Goal: Find specific page/section: Find specific page/section

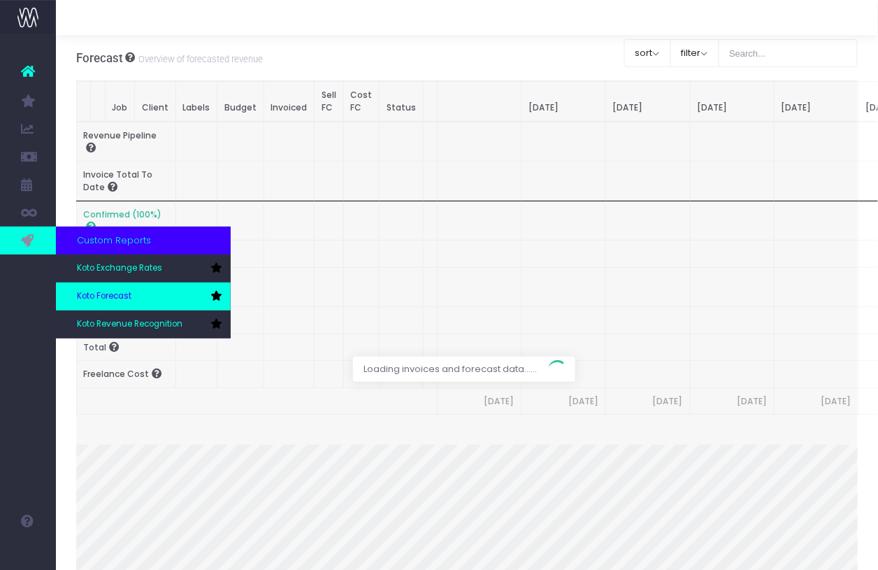
click at [126, 298] on span "Koto Forecast" at bounding box center [104, 296] width 55 height 13
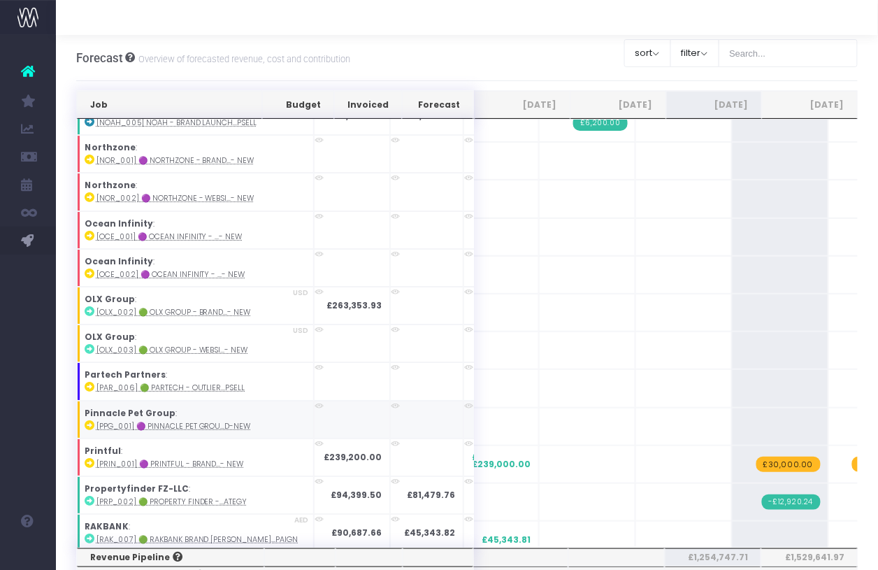
scroll to position [2473, 0]
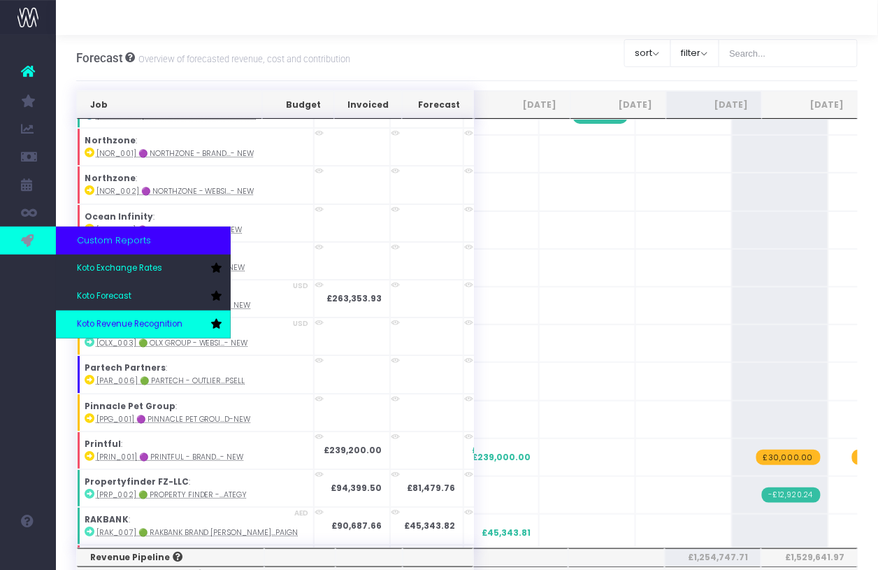
click at [150, 323] on span "Koto Revenue Recognition" at bounding box center [130, 324] width 106 height 13
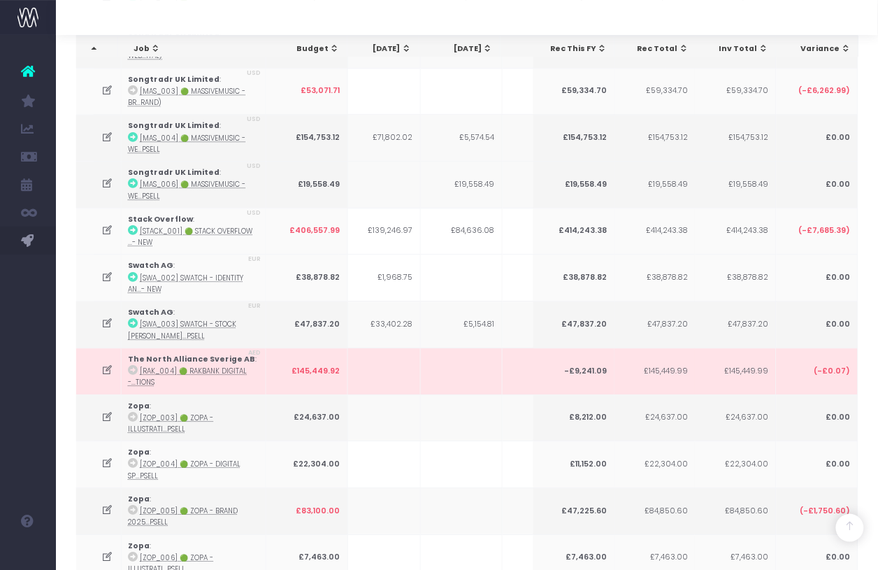
scroll to position [3624, 0]
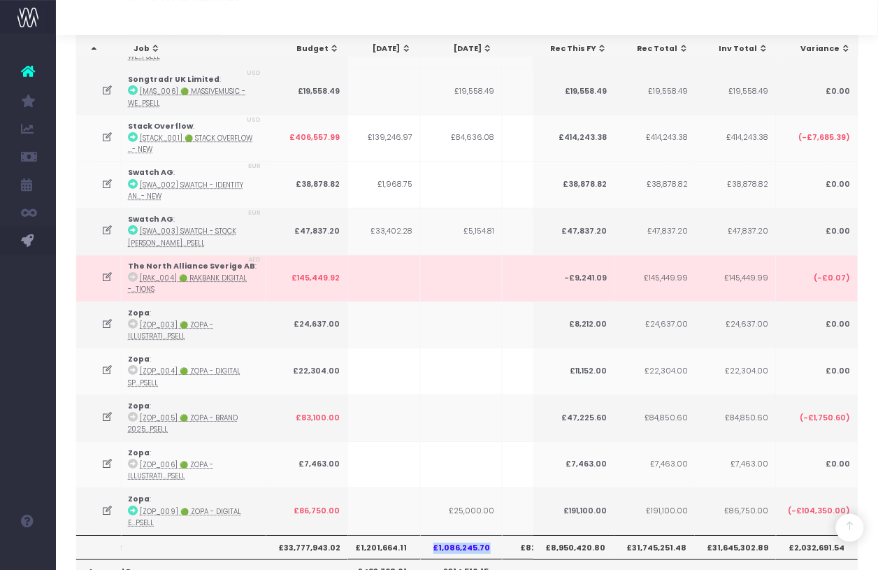
drag, startPoint x: 490, startPoint y: 436, endPoint x: 426, endPoint y: 436, distance: 64.3
click at [426, 535] on th "£1,086,245.70" at bounding box center [462, 547] width 82 height 24
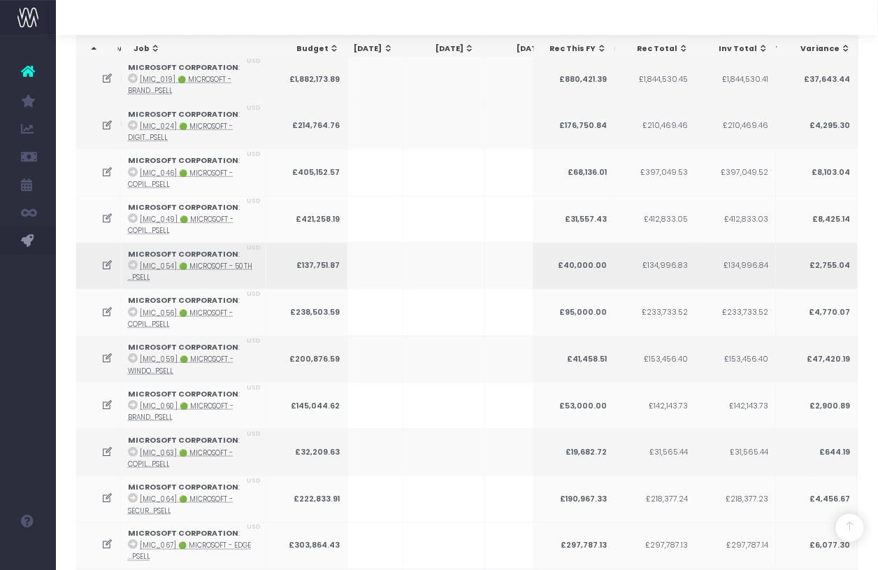
scroll to position [0, 464]
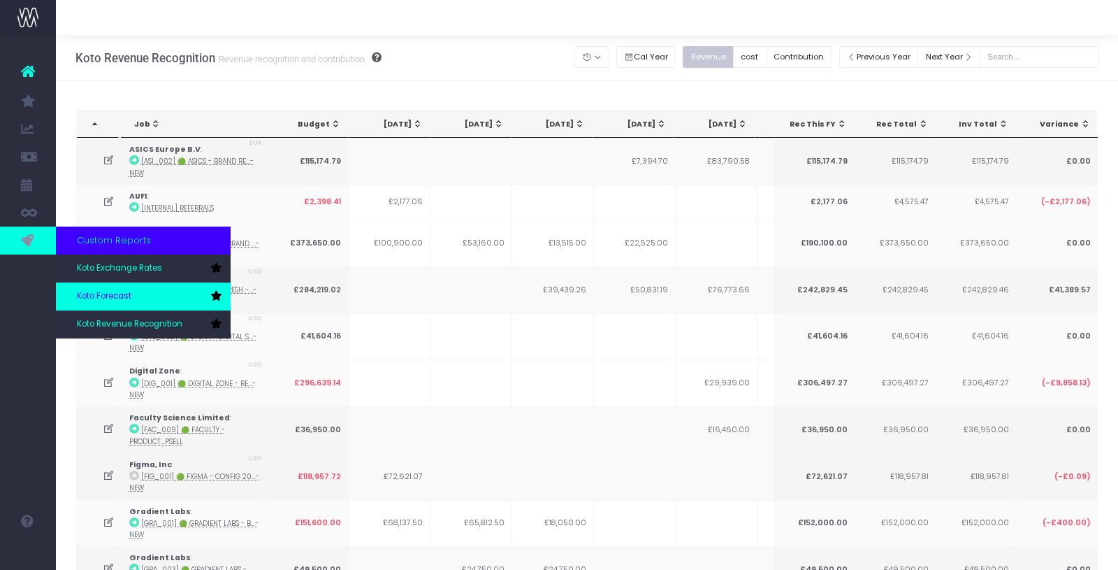
click at [154, 296] on link "Koto Forecast" at bounding box center [143, 296] width 175 height 28
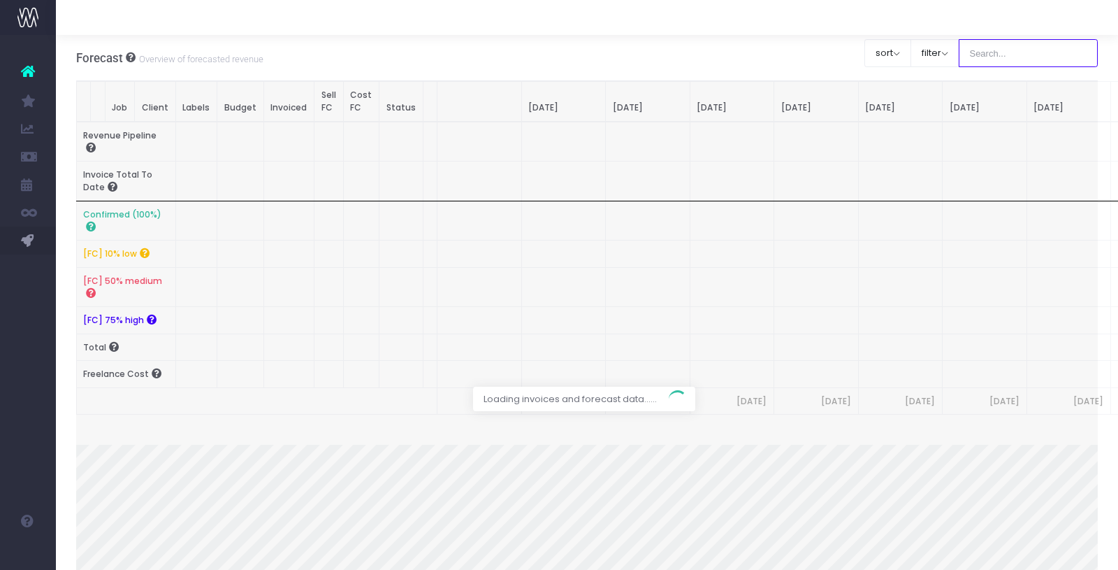
click at [998, 52] on input "text" at bounding box center [1029, 53] width 140 height 28
type input "Microsoft"
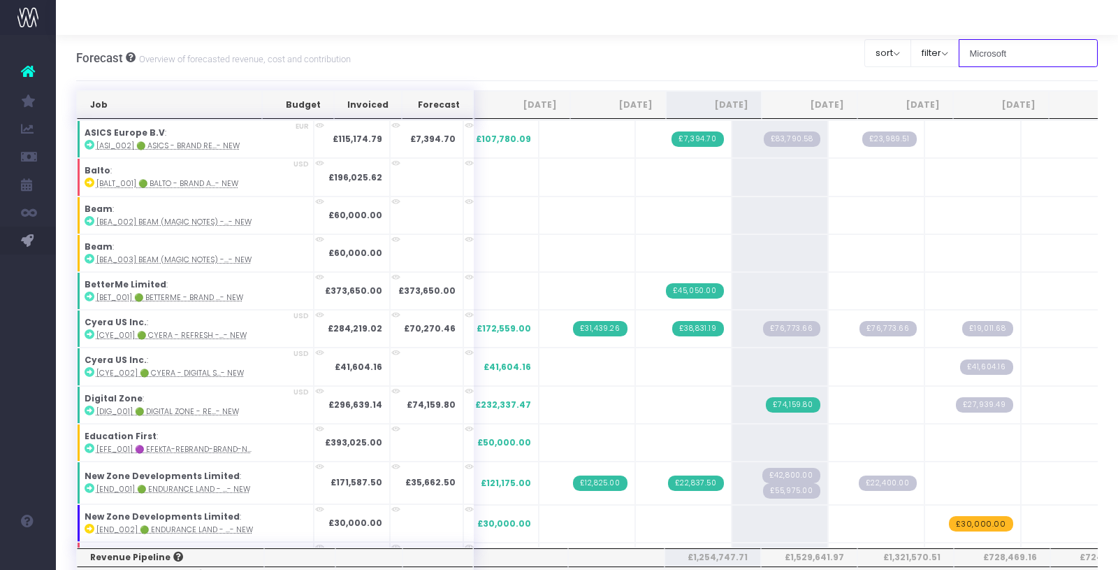
click at [1060, 52] on input "Microsoft" at bounding box center [1029, 53] width 140 height 28
